Goal: Task Accomplishment & Management: Manage account settings

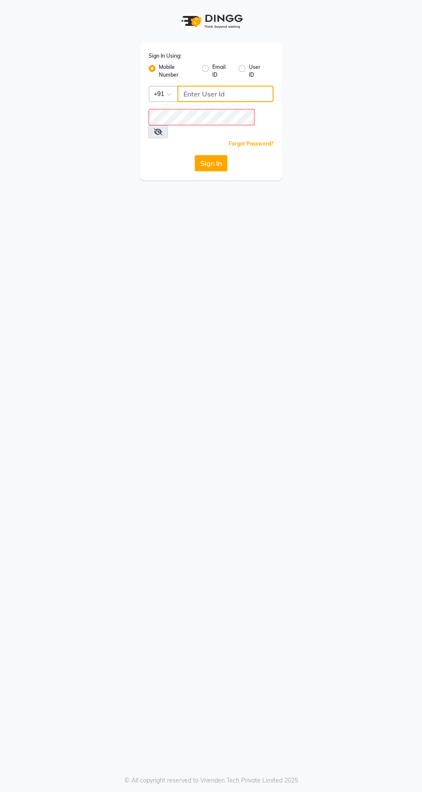
type input "9869078914"
click at [195, 155] on button "Sign In" at bounding box center [211, 163] width 33 height 16
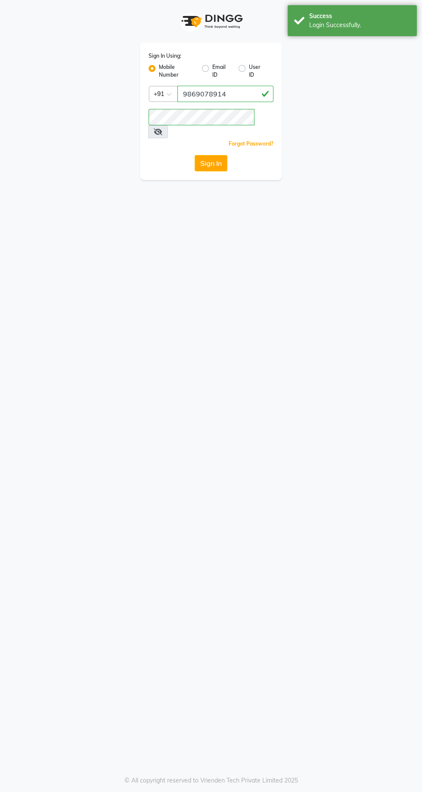
select select "service"
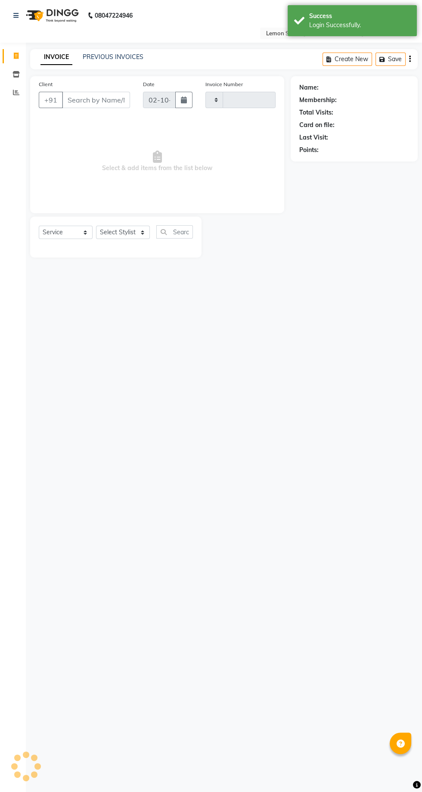
type input "2473"
select select "en"
select select "8053"
click at [25, 121] on div "Client +91 Date [DATE] Invoice Number V/2025 V/[PHONE_NUMBER] Select & add item…" at bounding box center [157, 166] width 267 height 181
click at [19, 102] on li "Reports" at bounding box center [13, 93] width 26 height 19
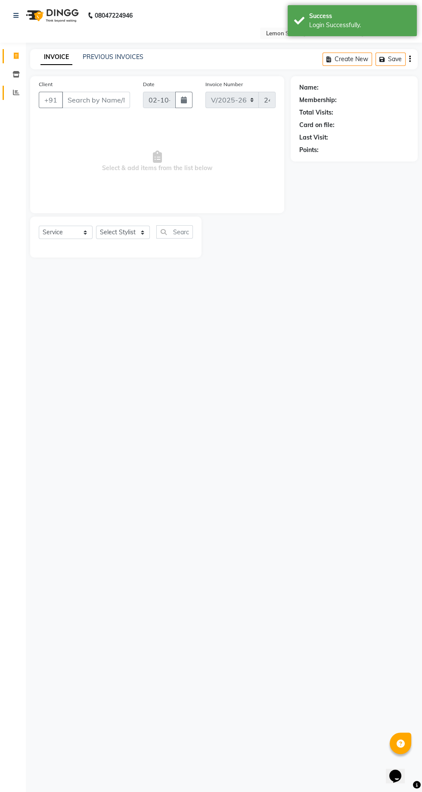
click at [20, 93] on span at bounding box center [16, 93] width 15 height 10
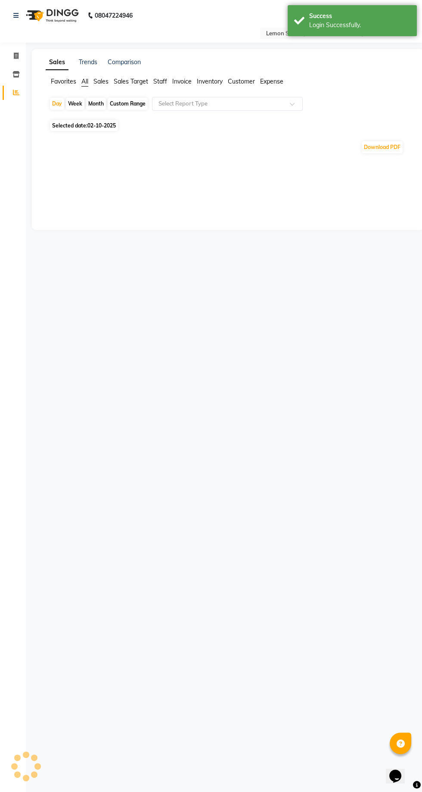
click at [18, 98] on link "Reports" at bounding box center [13, 93] width 21 height 14
